Goal: Information Seeking & Learning: Check status

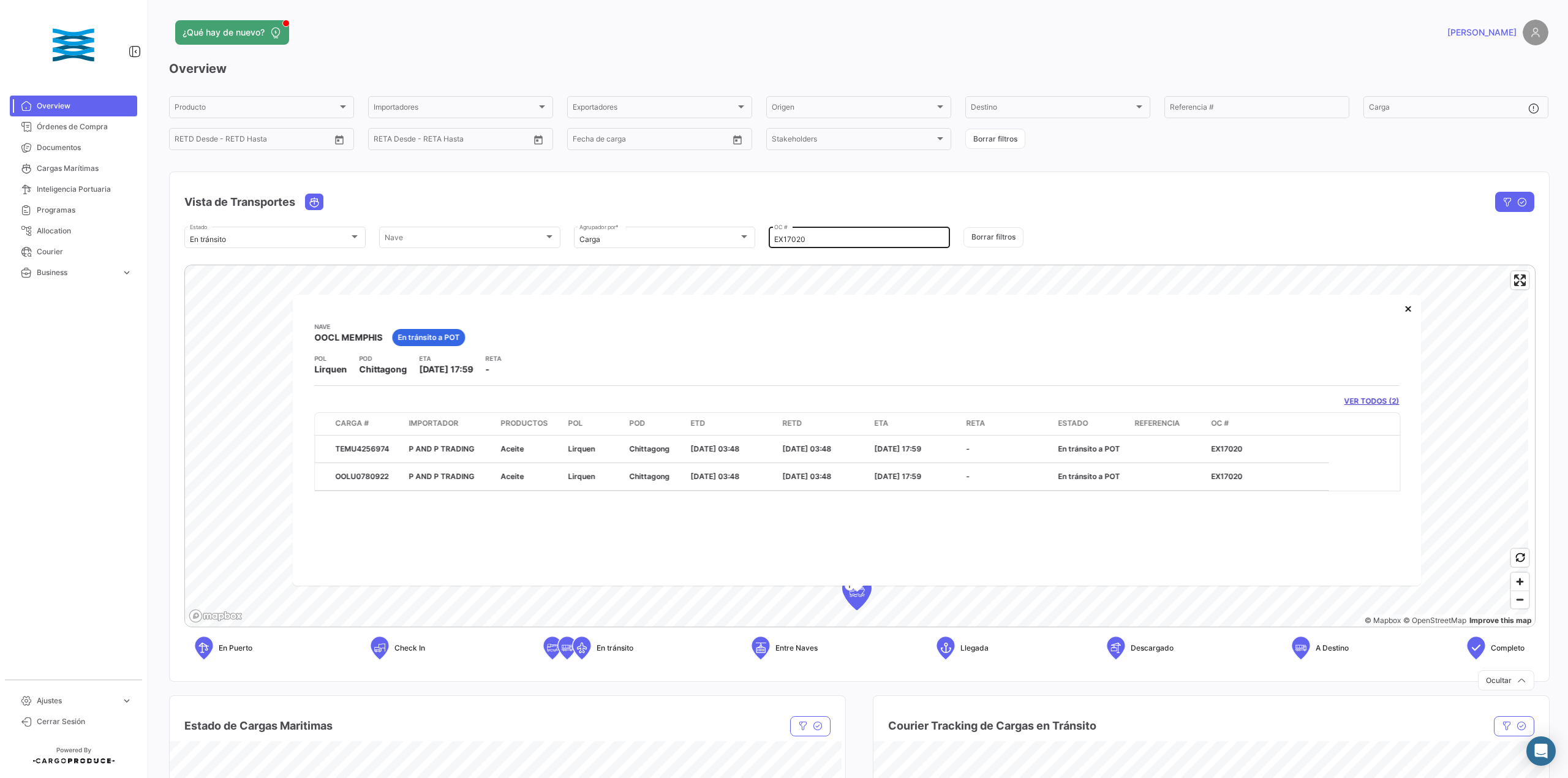
click at [804, 235] on input "EX17020" at bounding box center [859, 240] width 170 height 9
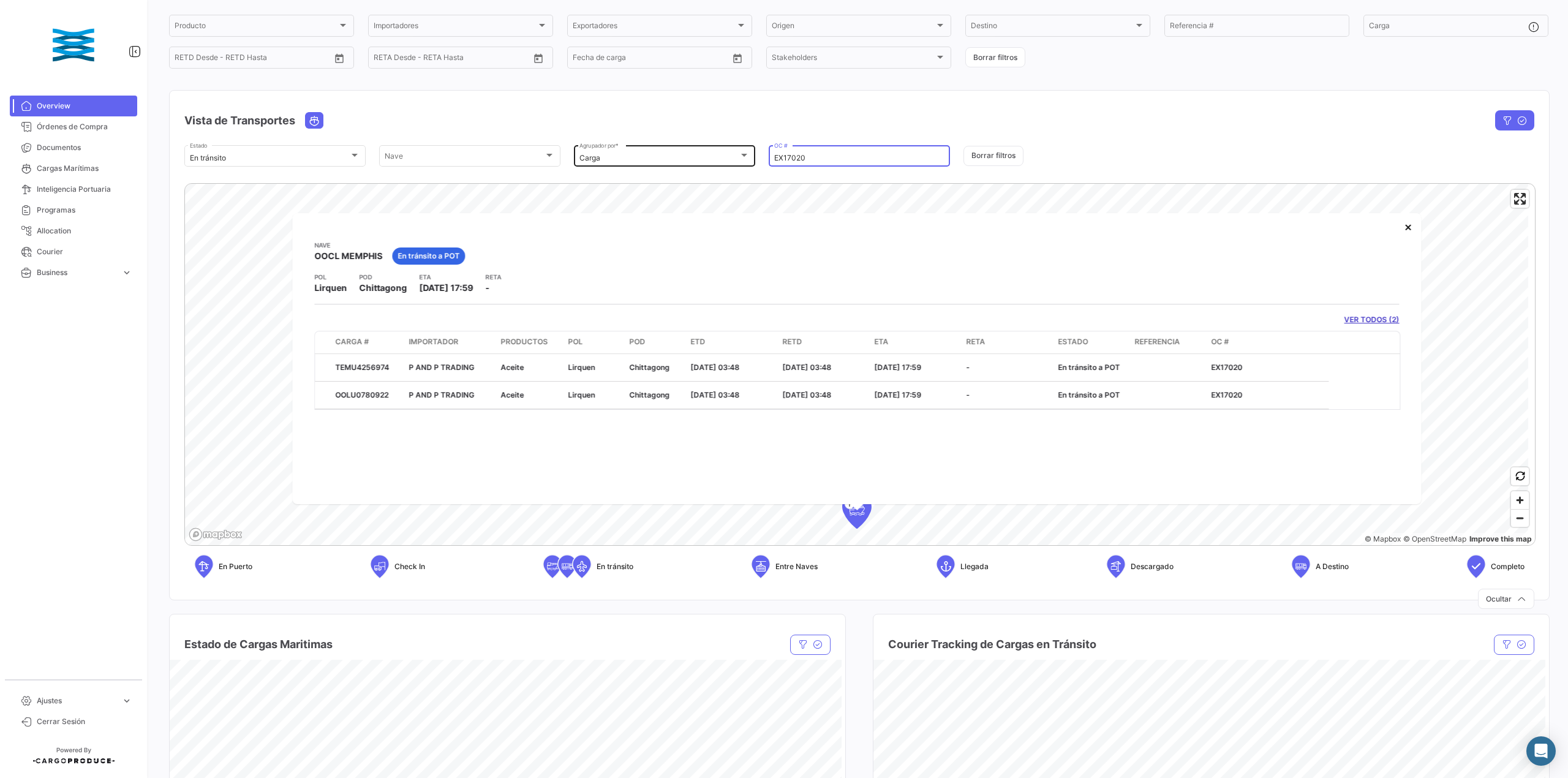
drag, startPoint x: 814, startPoint y: 160, endPoint x: 670, endPoint y: 159, distance: 144.0
click at [694, 158] on div "En [PERSON_NAME] Estado [PERSON_NAME] [PERSON_NAME] Carga Agrupador por * EX170…" at bounding box center [860, 157] width 1350 height 26
paste input "6936"
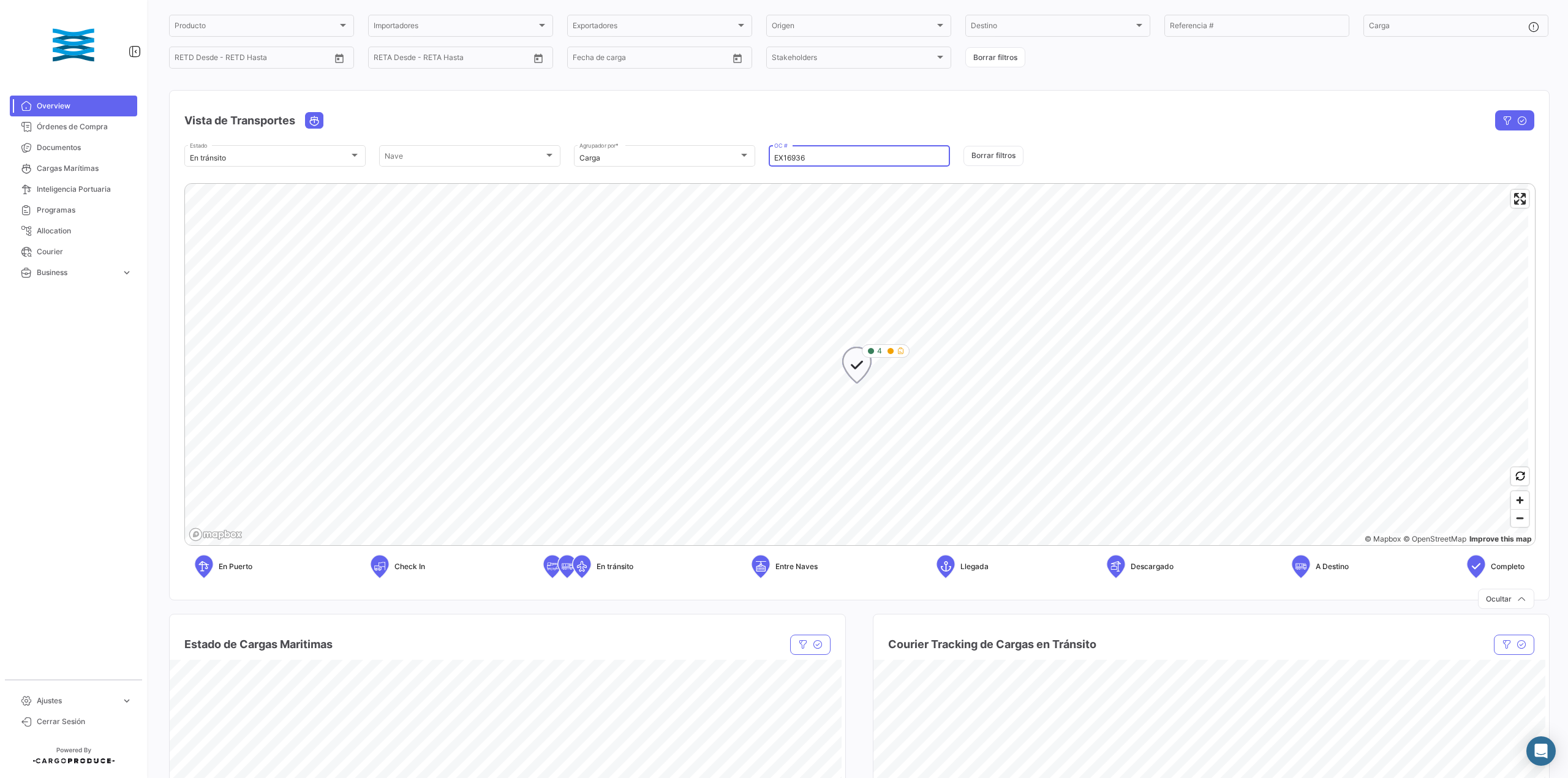
click at [895, 358] on div "4" at bounding box center [886, 351] width 48 height 14
type input "EX16936"
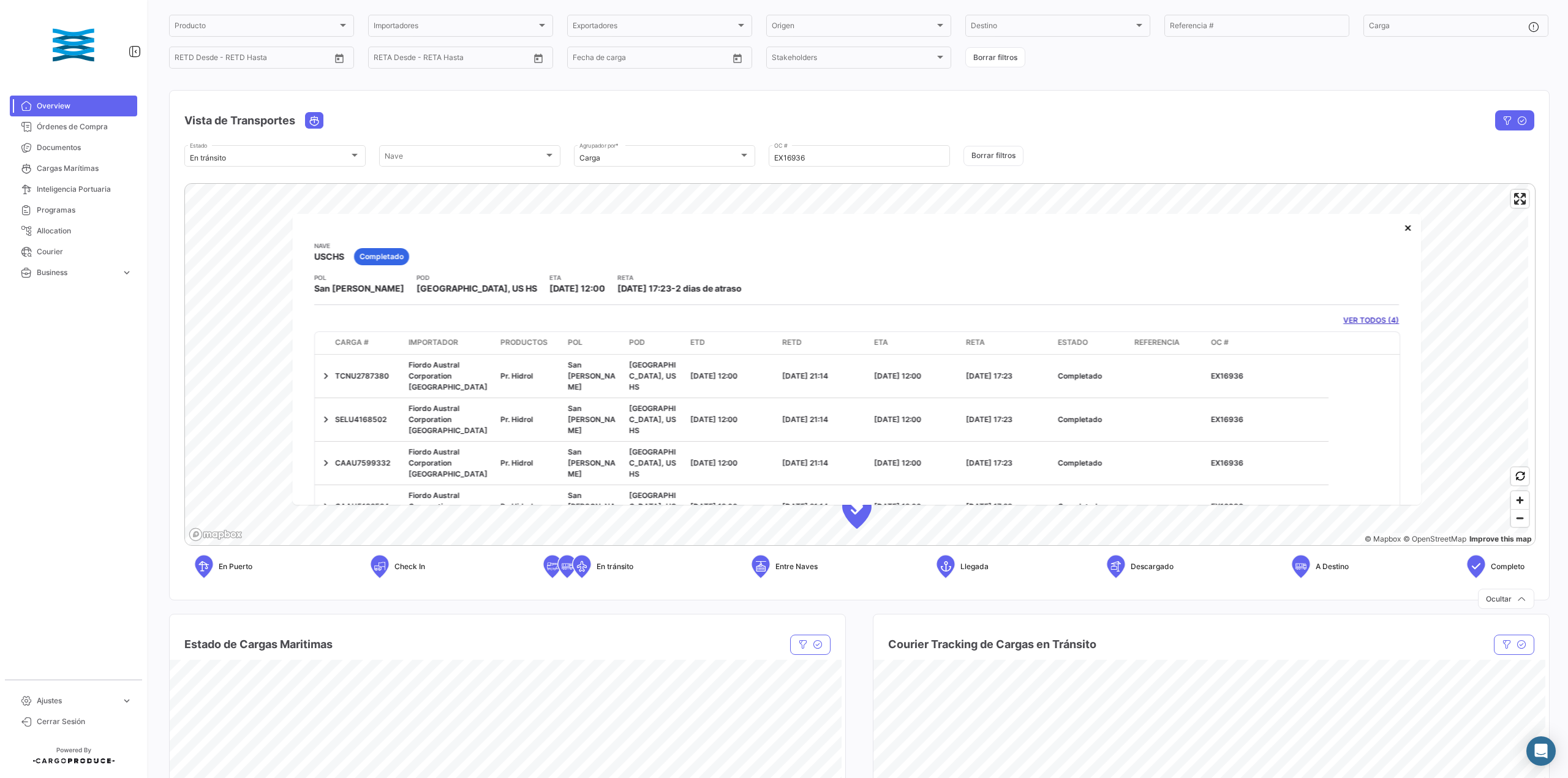
drag, startPoint x: 557, startPoint y: 286, endPoint x: 620, endPoint y: 287, distance: 63.0
click at [620, 287] on span "[DATE] 17:23" at bounding box center [644, 288] width 54 height 10
click at [617, 292] on span "[DATE] 17:23" at bounding box center [644, 288] width 54 height 10
drag, startPoint x: 540, startPoint y: 288, endPoint x: 612, endPoint y: 289, distance: 72.0
click at [612, 289] on div "POL [GEOGRAPHIC_DATA][PERSON_NAME], [GEOGRAPHIC_DATA] HS ETA [DATE] 12:00 [PERS…" at bounding box center [857, 284] width 1085 height 22
